Goal: Information Seeking & Learning: Check status

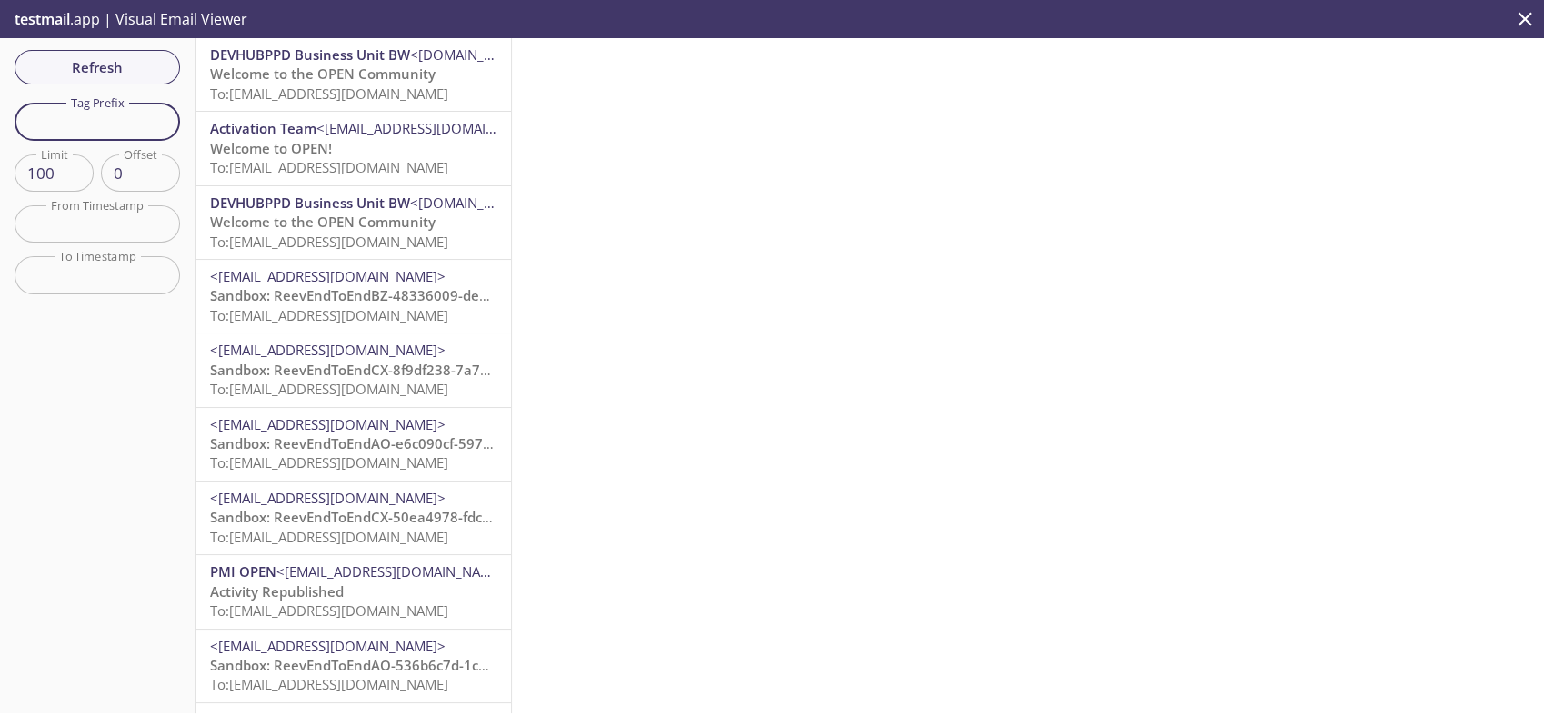
click at [95, 112] on input "text" at bounding box center [97, 121] width 165 height 37
paste input "1744656694463_vmap"
type input "1744656694463_vmap"
click at [105, 62] on span "Refresh" at bounding box center [97, 67] width 136 height 24
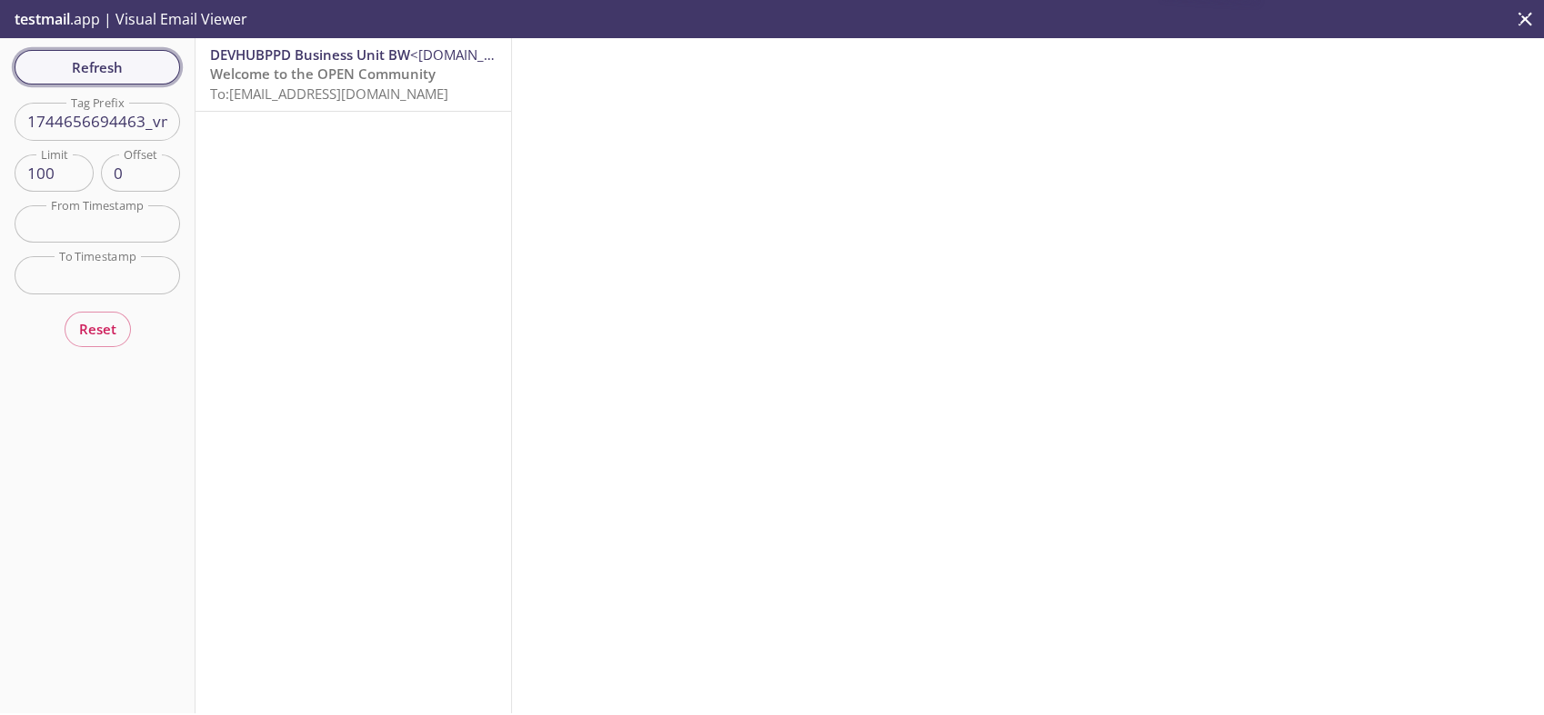
click at [105, 62] on span "Refresh" at bounding box center [97, 67] width 136 height 24
click at [104, 62] on span "Refresh" at bounding box center [97, 67] width 136 height 24
click at [243, 85] on span "To: [EMAIL_ADDRESS][DOMAIN_NAME]" at bounding box center [329, 94] width 238 height 18
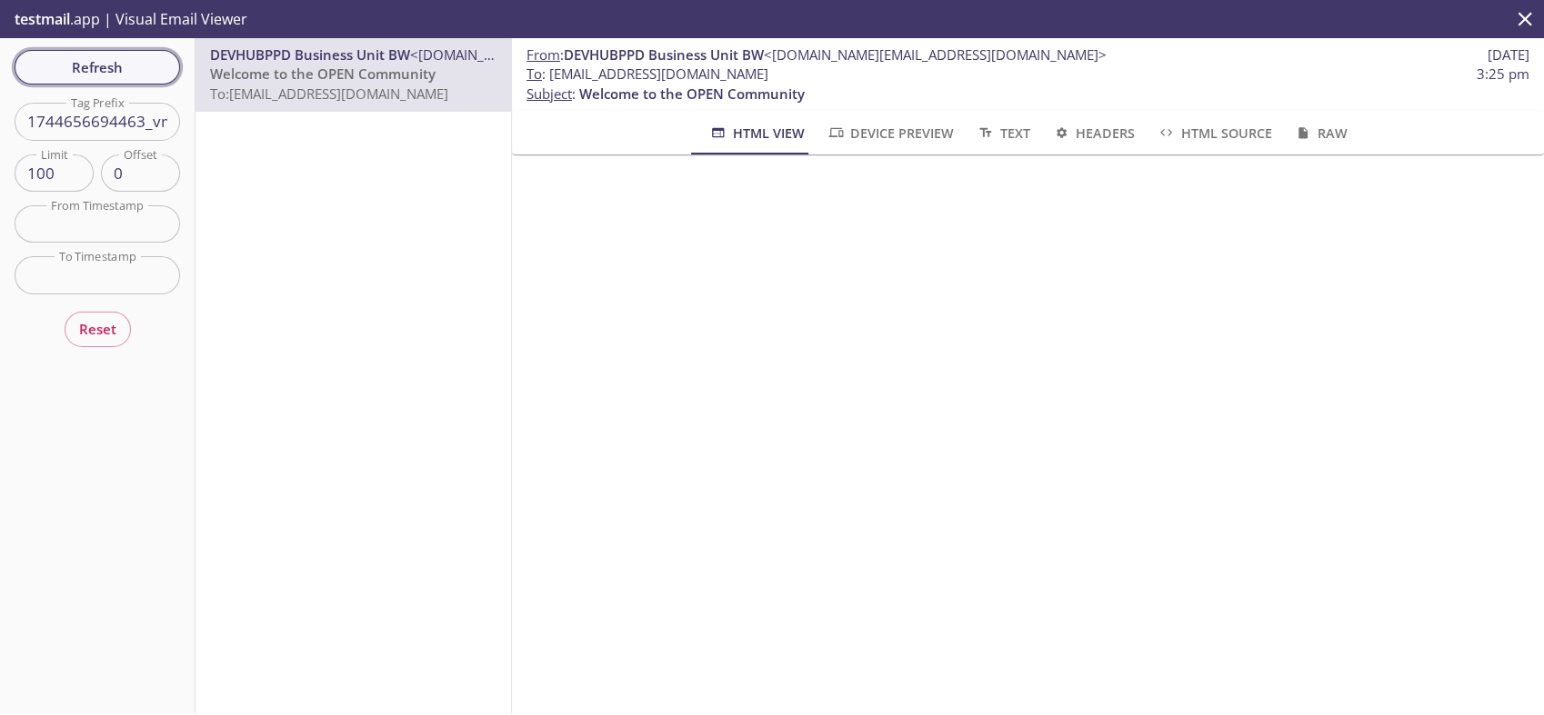
click at [125, 69] on span "Refresh" at bounding box center [97, 67] width 136 height 24
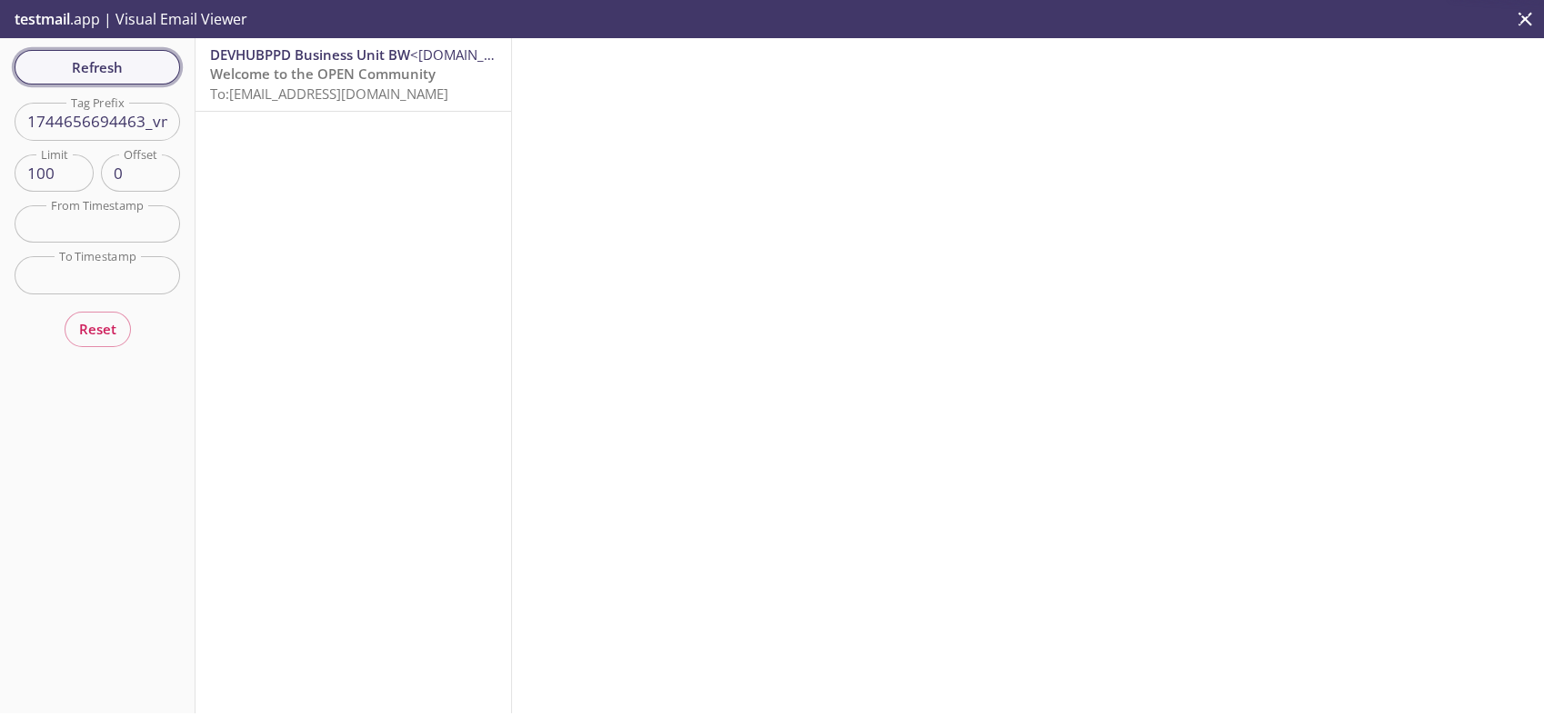
click at [125, 69] on span "Refresh" at bounding box center [97, 67] width 136 height 24
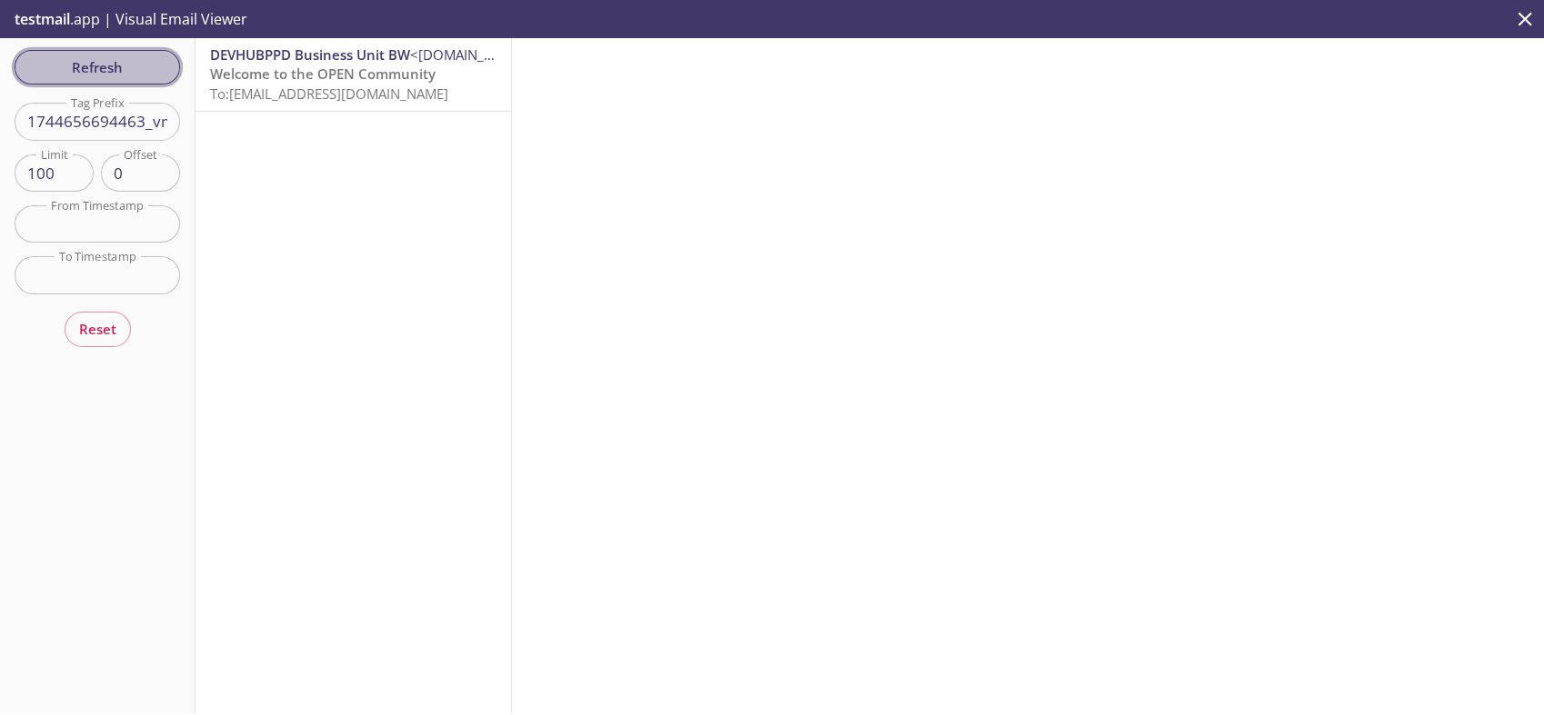
click at [125, 69] on span "Refresh" at bounding box center [97, 67] width 136 height 24
click at [125, 68] on span "Refresh" at bounding box center [97, 67] width 136 height 24
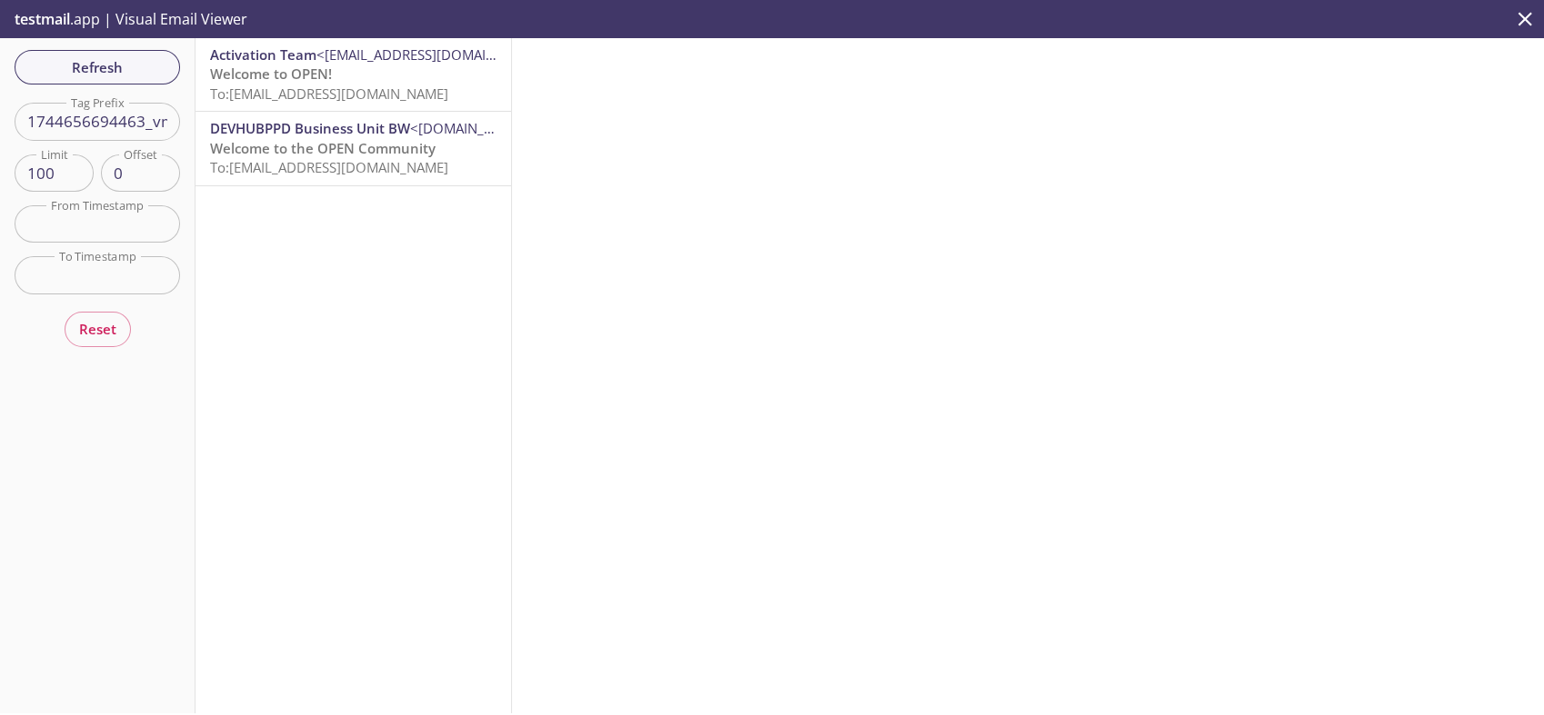
click at [287, 75] on span "Welcome to OPEN!" at bounding box center [271, 74] width 122 height 18
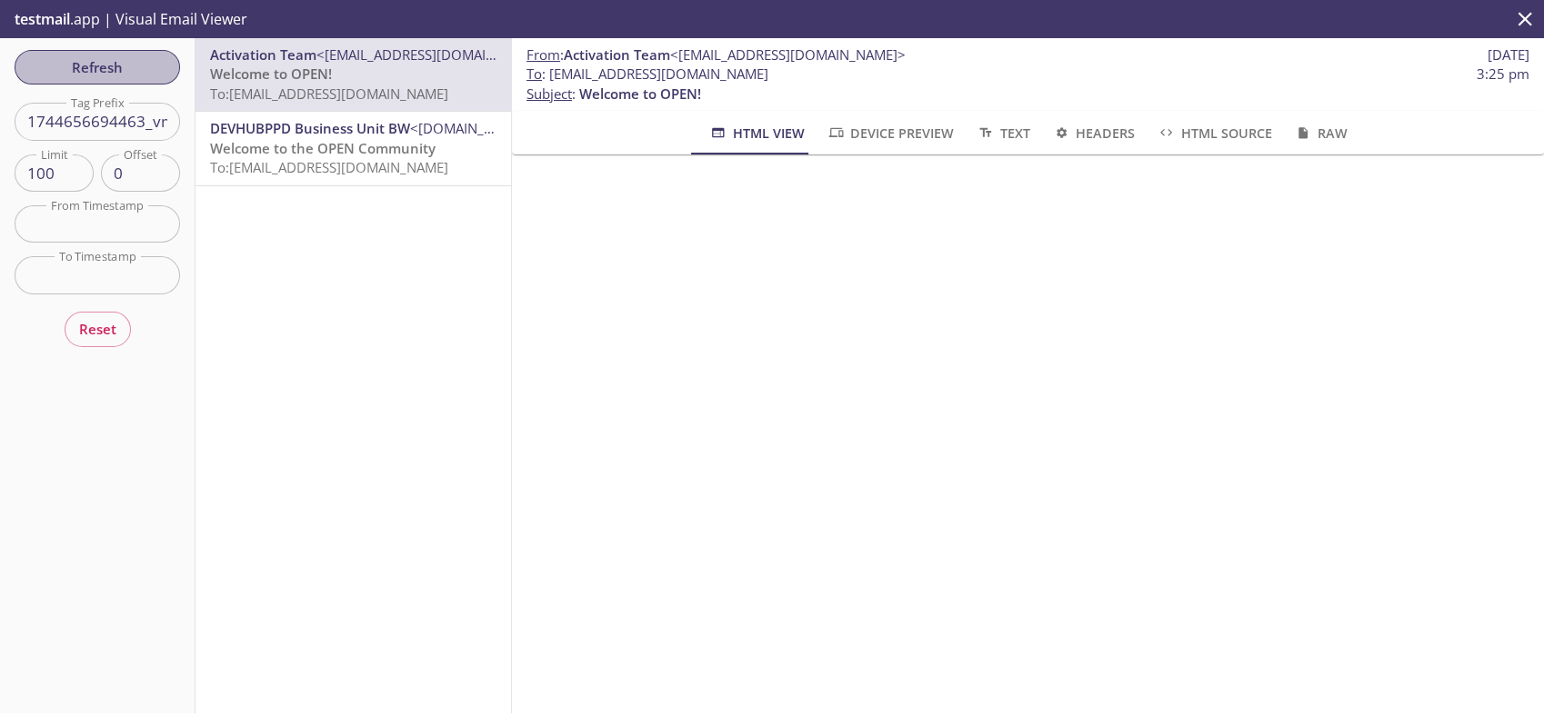
click at [101, 50] on button "Refresh" at bounding box center [97, 67] width 165 height 35
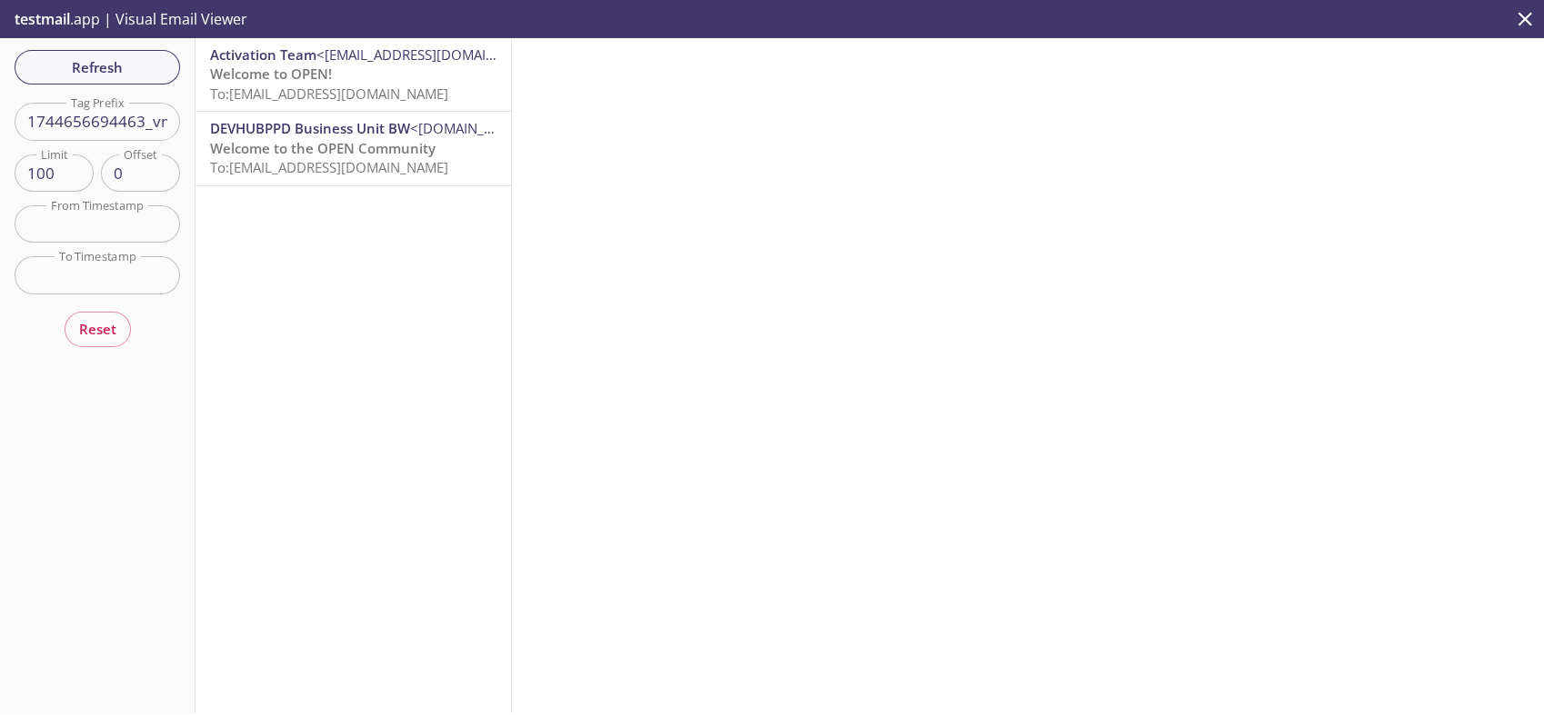
click at [155, 73] on span "Refresh" at bounding box center [97, 67] width 136 height 24
click at [154, 73] on span "Refresh" at bounding box center [97, 67] width 136 height 24
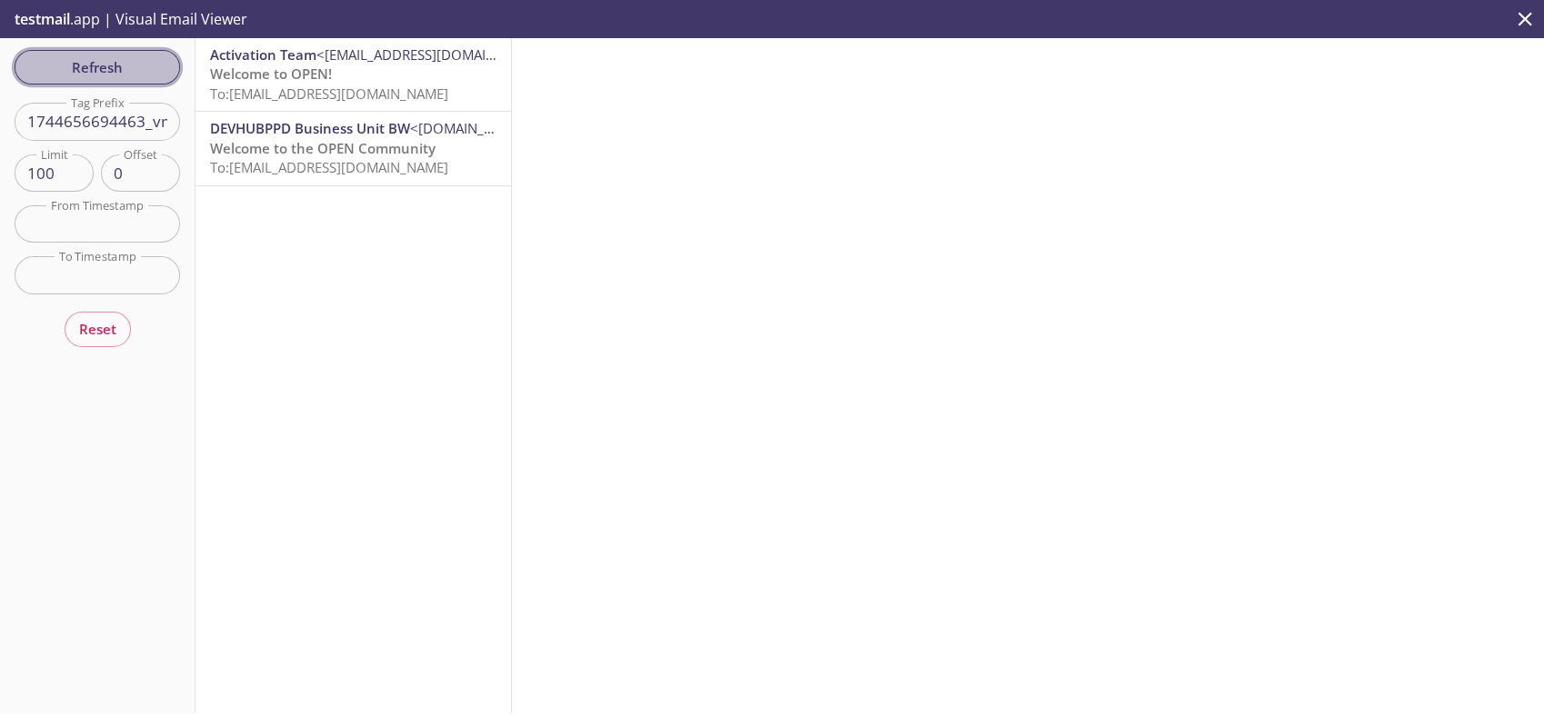
click at [154, 73] on span "Refresh" at bounding box center [97, 67] width 136 height 24
click at [154, 74] on span "Refresh" at bounding box center [97, 67] width 136 height 24
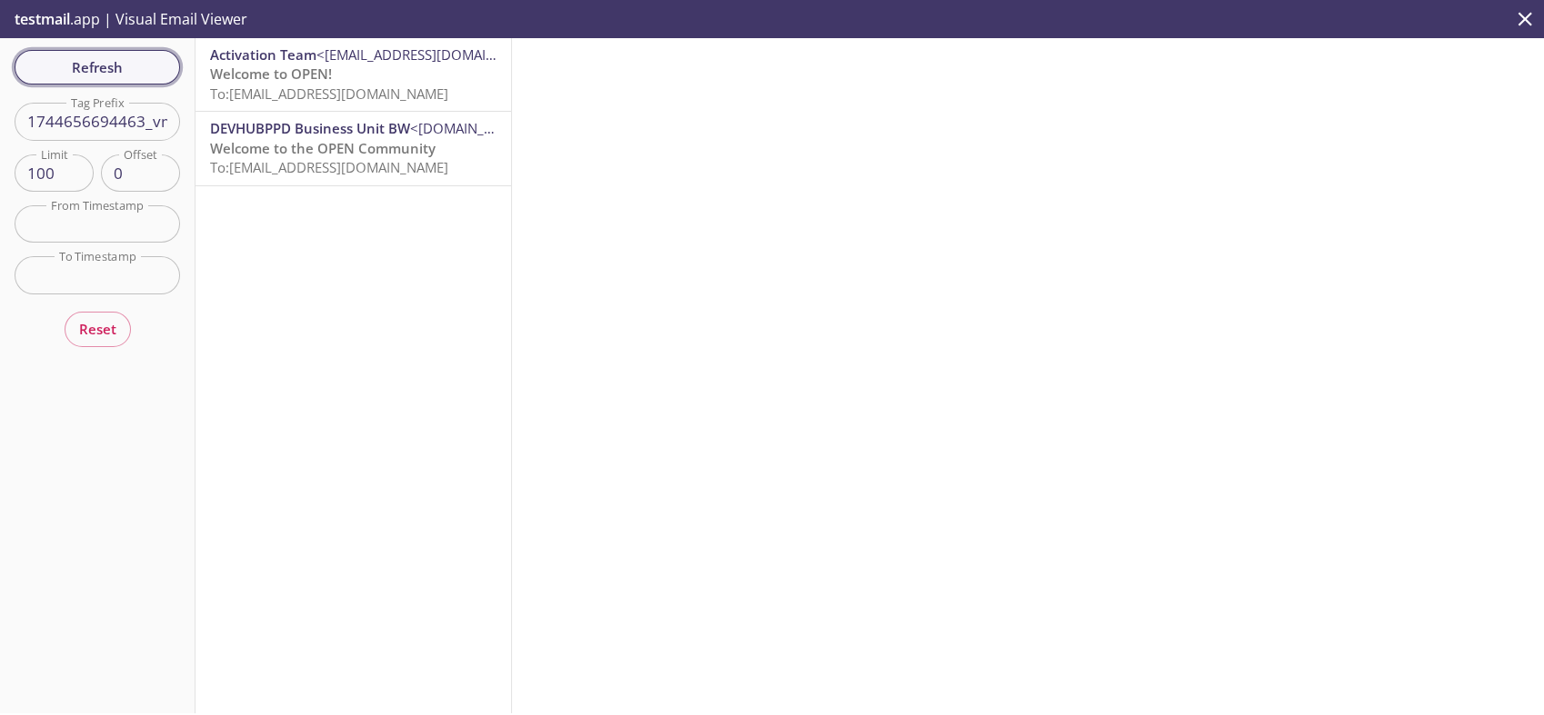
click at [114, 64] on span "Refresh" at bounding box center [97, 67] width 136 height 24
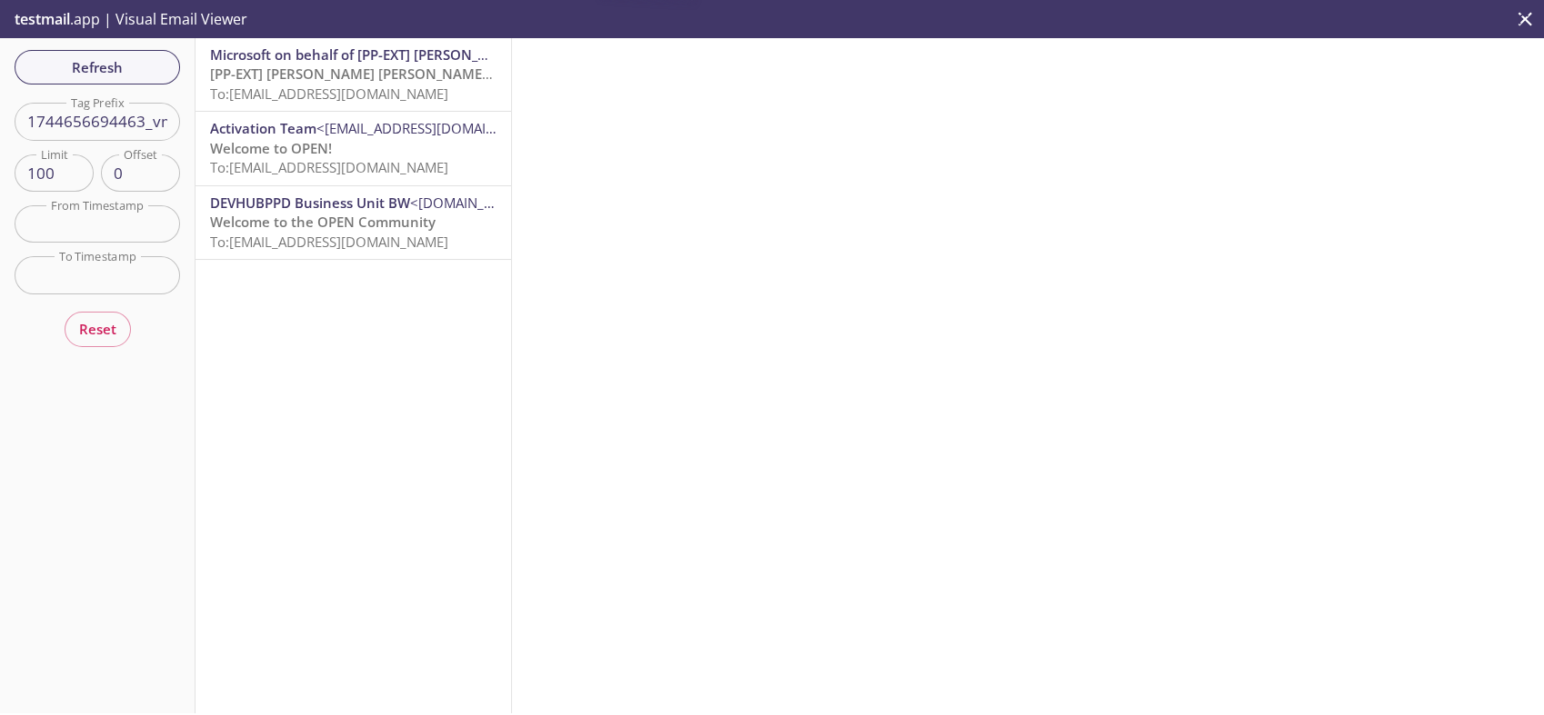
click at [244, 81] on span "[PP-EXT] [PERSON_NAME] [PERSON_NAME] International account email verification c…" at bounding box center [498, 74] width 577 height 18
